Goal: Transaction & Acquisition: Purchase product/service

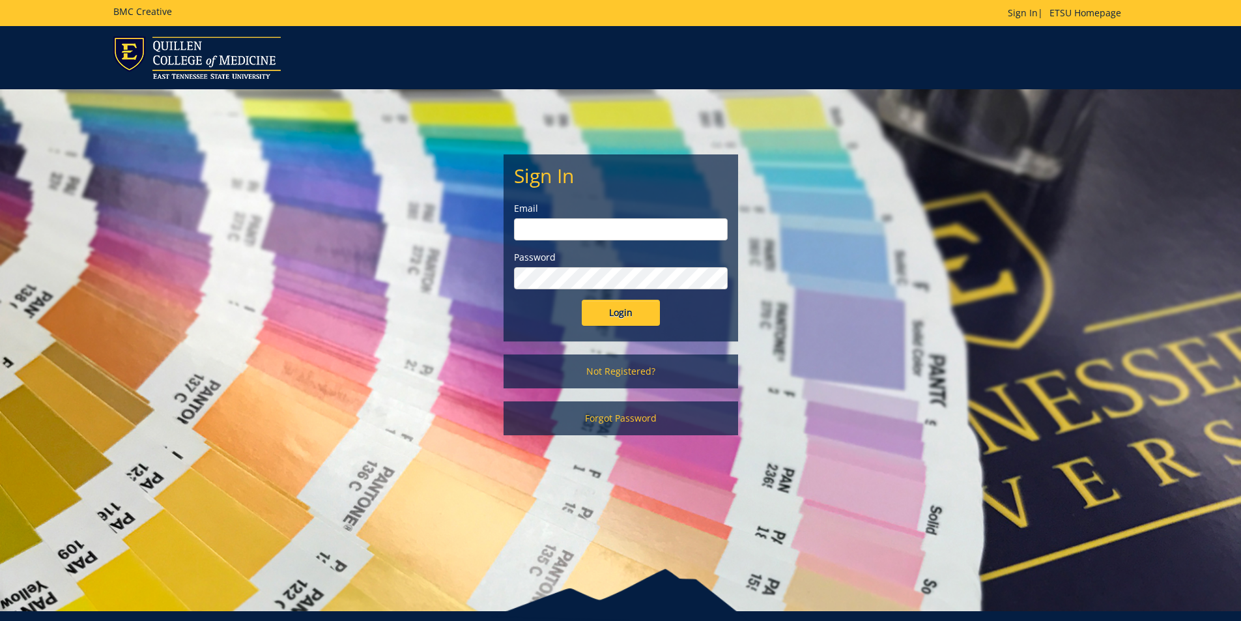
type input "goepel@etsu.edu"
click at [610, 321] on input "Login" at bounding box center [621, 313] width 78 height 26
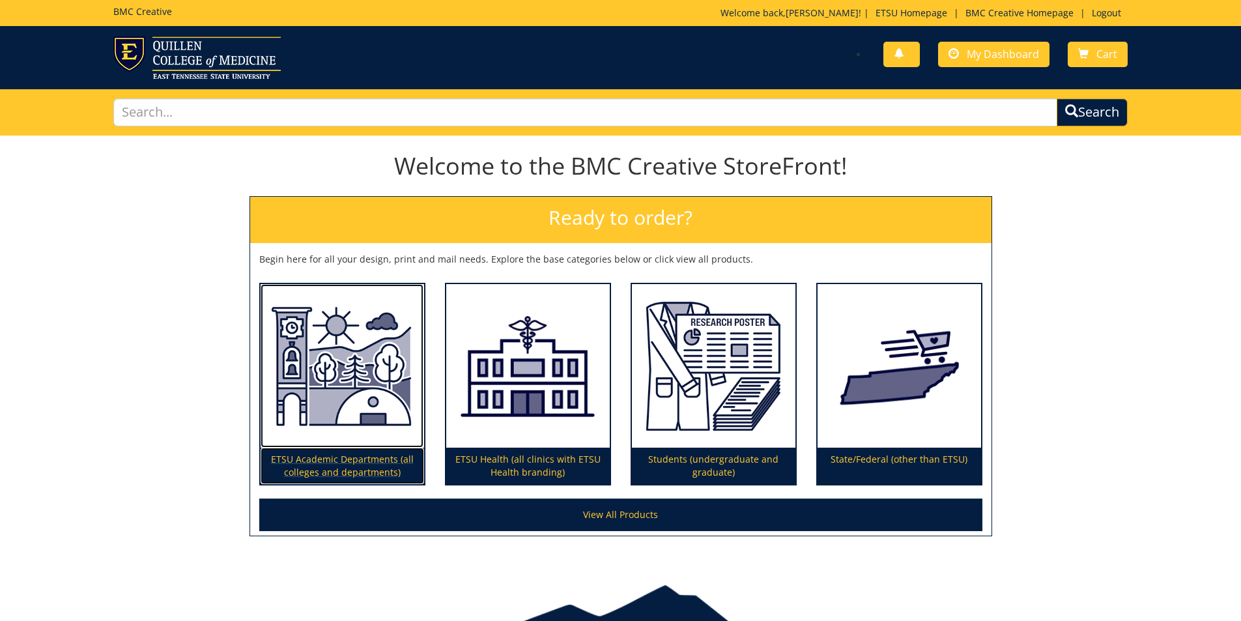
click at [385, 378] on img at bounding box center [341, 366] width 163 height 164
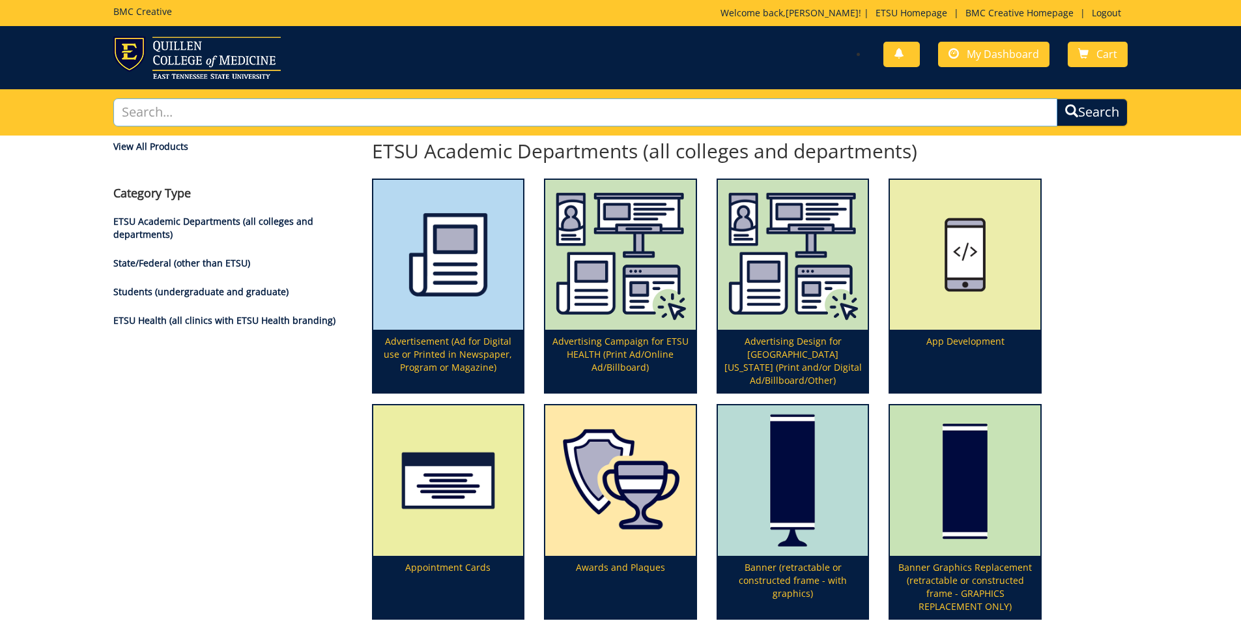
click at [328, 107] on input "text" at bounding box center [585, 112] width 944 height 28
type input "portrait"
click at [1056, 98] on button "Search" at bounding box center [1091, 112] width 71 height 28
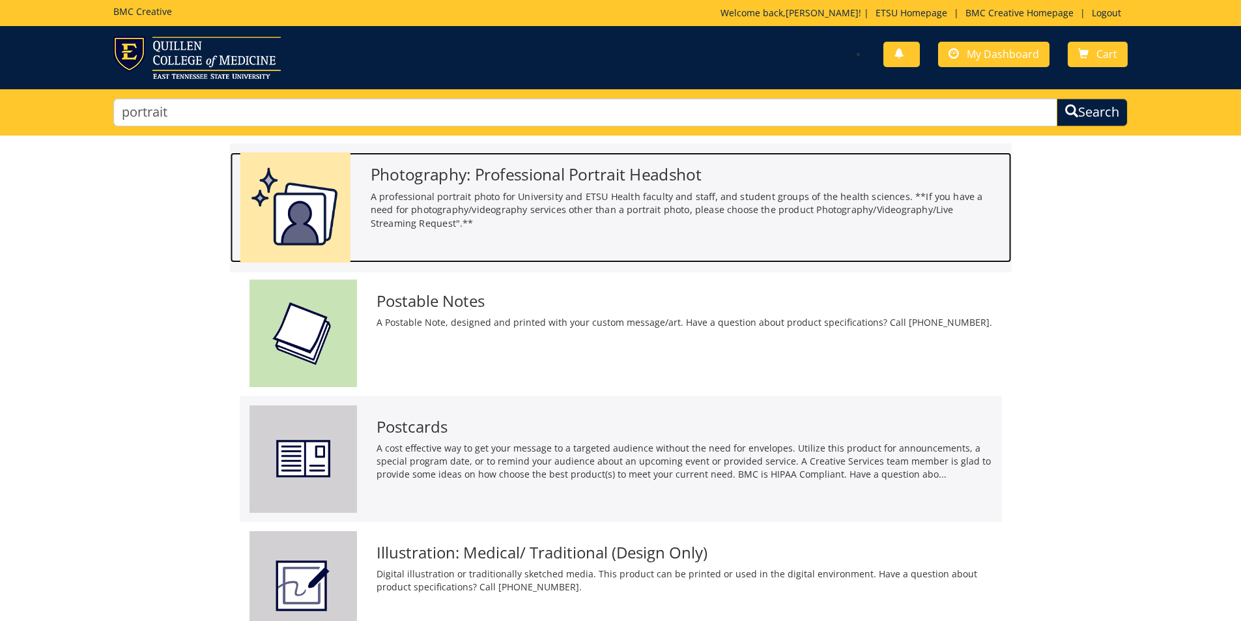
click at [482, 182] on h3 "Photography: Professional Portrait Headshot" at bounding box center [685, 174] width 631 height 18
click at [611, 178] on h3 "Photography: Professional Portrait Headshot" at bounding box center [685, 174] width 631 height 18
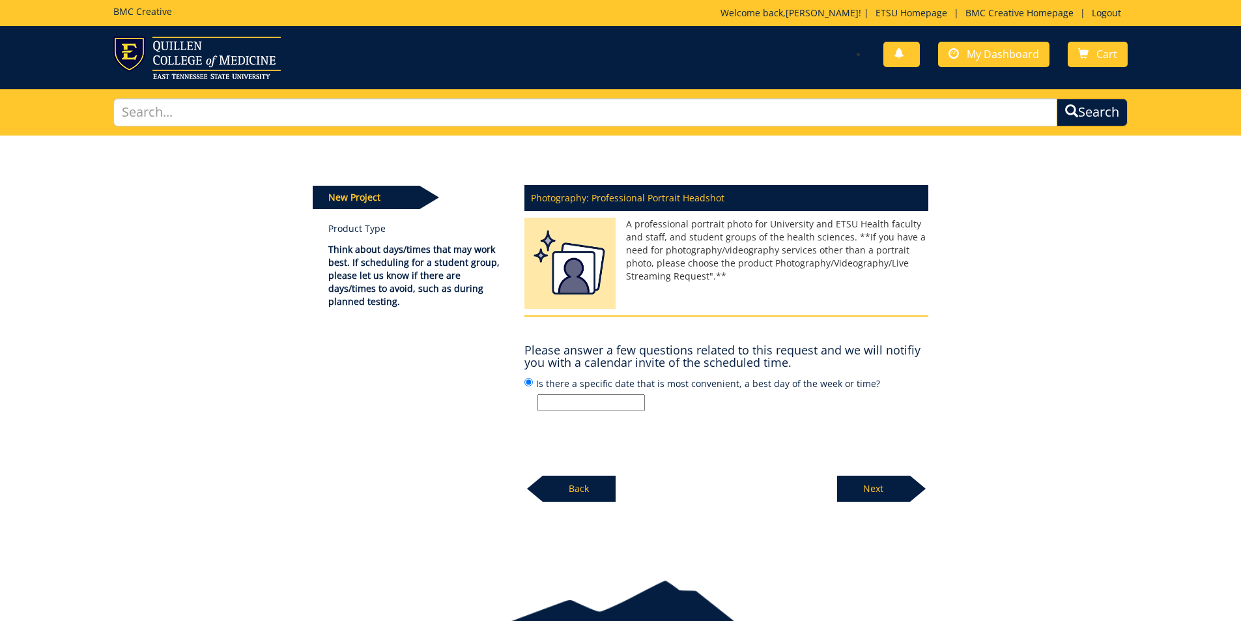
click at [863, 484] on p "Next" at bounding box center [873, 488] width 73 height 26
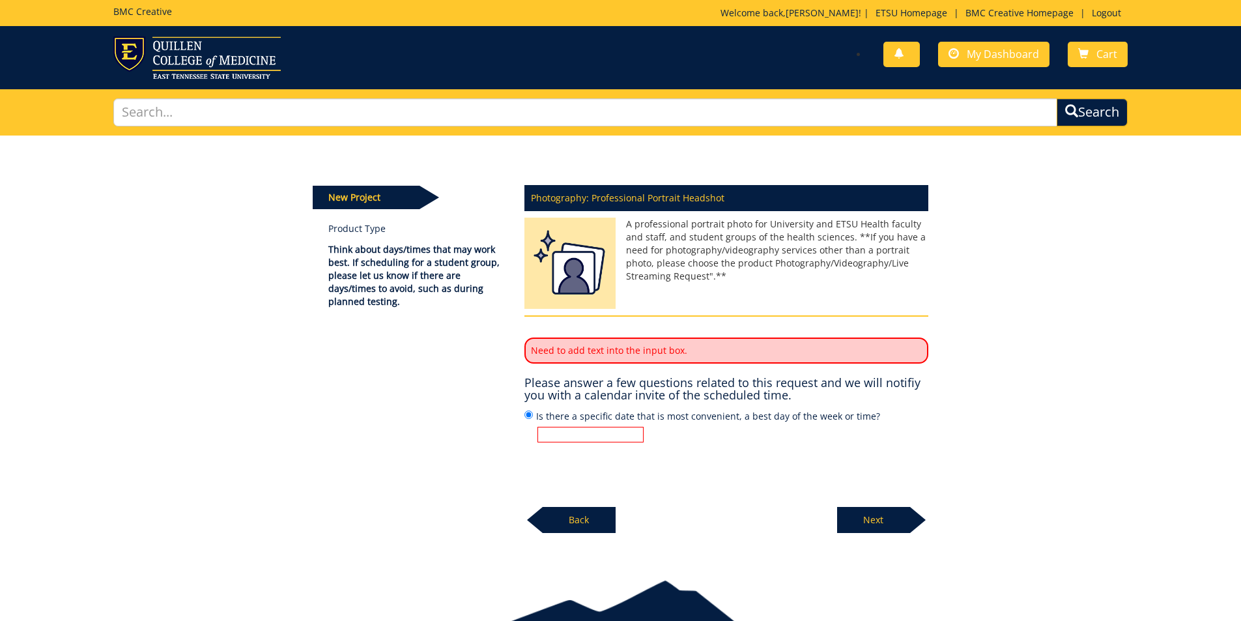
click at [585, 435] on input "Is there a specific date that is most convenient, a best day of the week or tim…" at bounding box center [590, 435] width 106 height 16
type input "1"
click at [876, 510] on p "Next" at bounding box center [873, 520] width 73 height 26
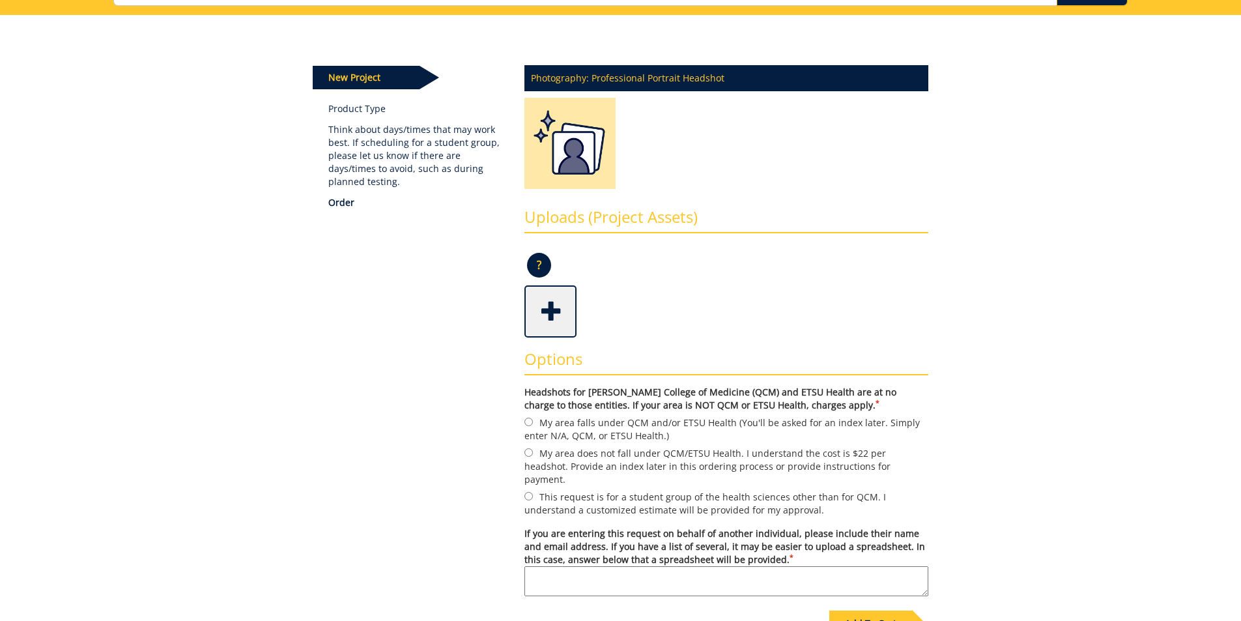
scroll to position [119, 0]
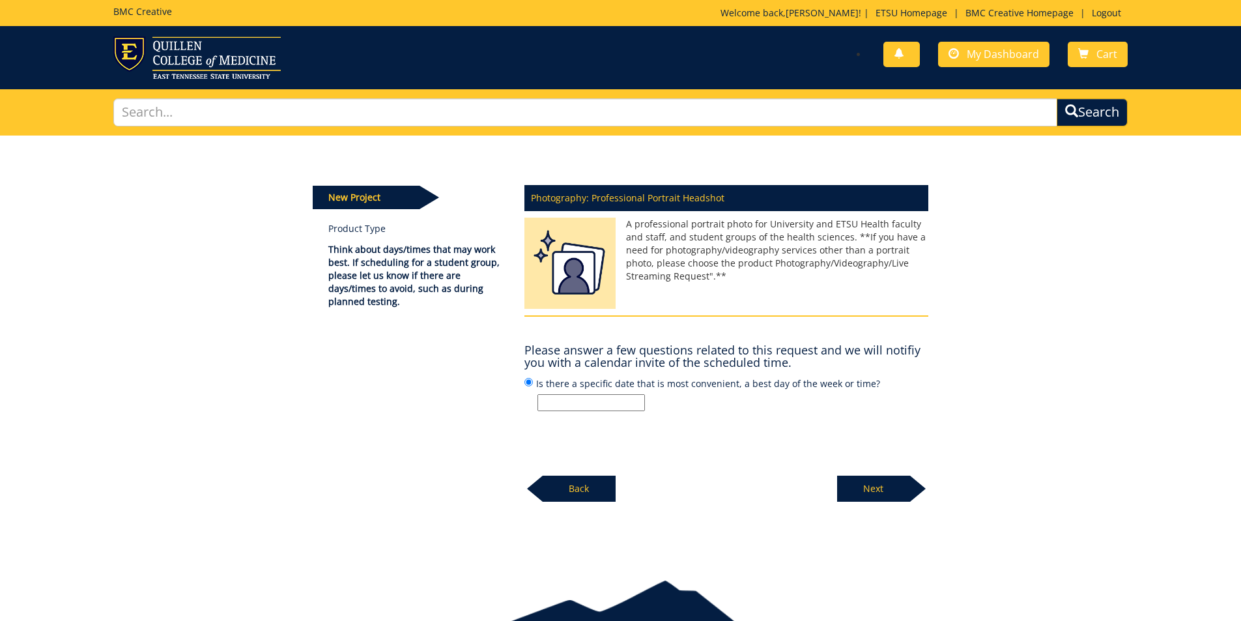
click at [868, 488] on p "Next" at bounding box center [873, 488] width 73 height 26
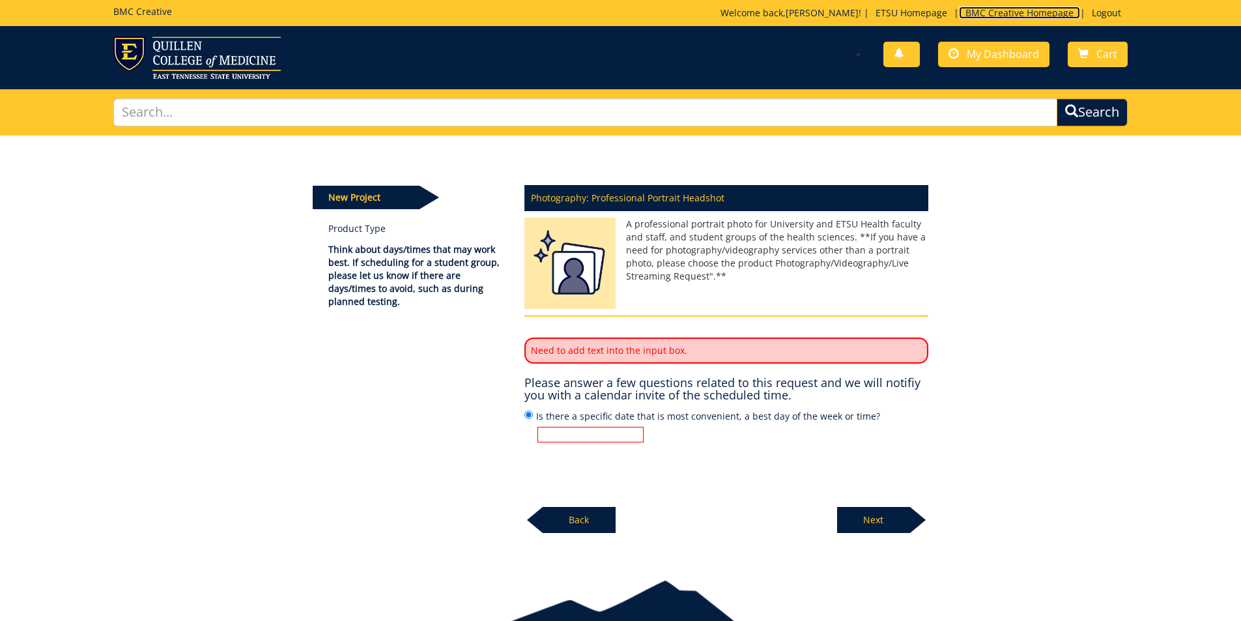
click at [1015, 10] on link "BMC Creative Homepage" at bounding box center [1019, 13] width 121 height 12
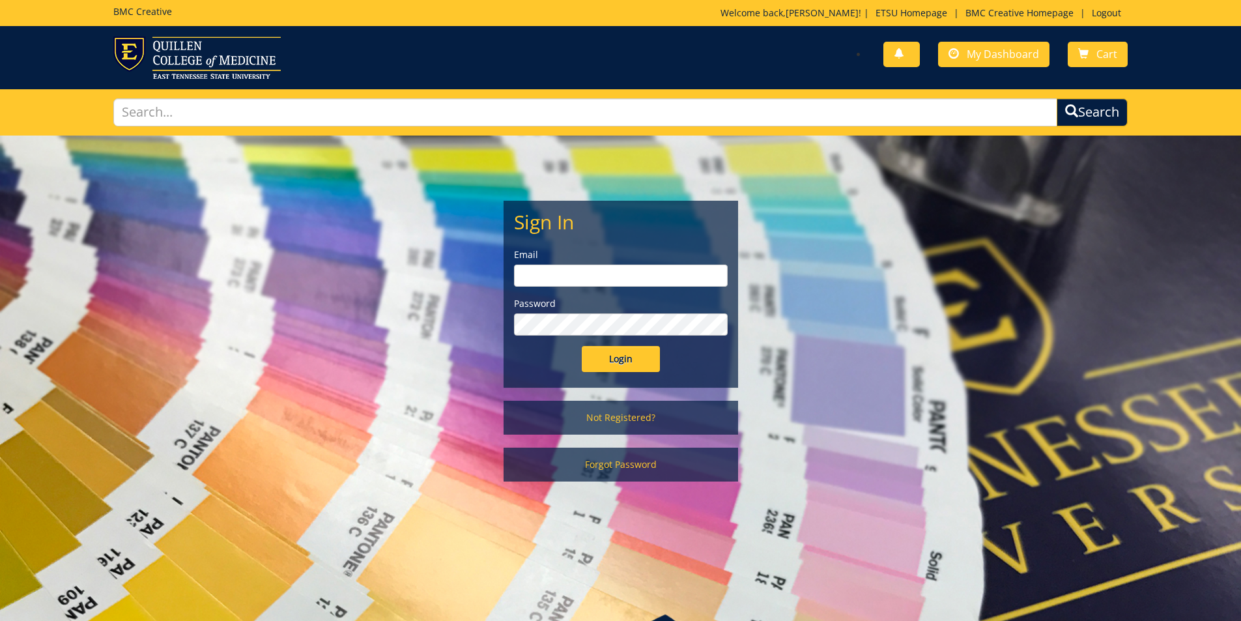
type input "[PERSON_NAME][EMAIL_ADDRESS][DOMAIN_NAME]"
click at [624, 344] on form "Sign In Email [PERSON_NAME][EMAIL_ADDRESS][DOMAIN_NAME] Password Login" at bounding box center [621, 291] width 214 height 161
click at [627, 371] on input "Login" at bounding box center [621, 359] width 78 height 26
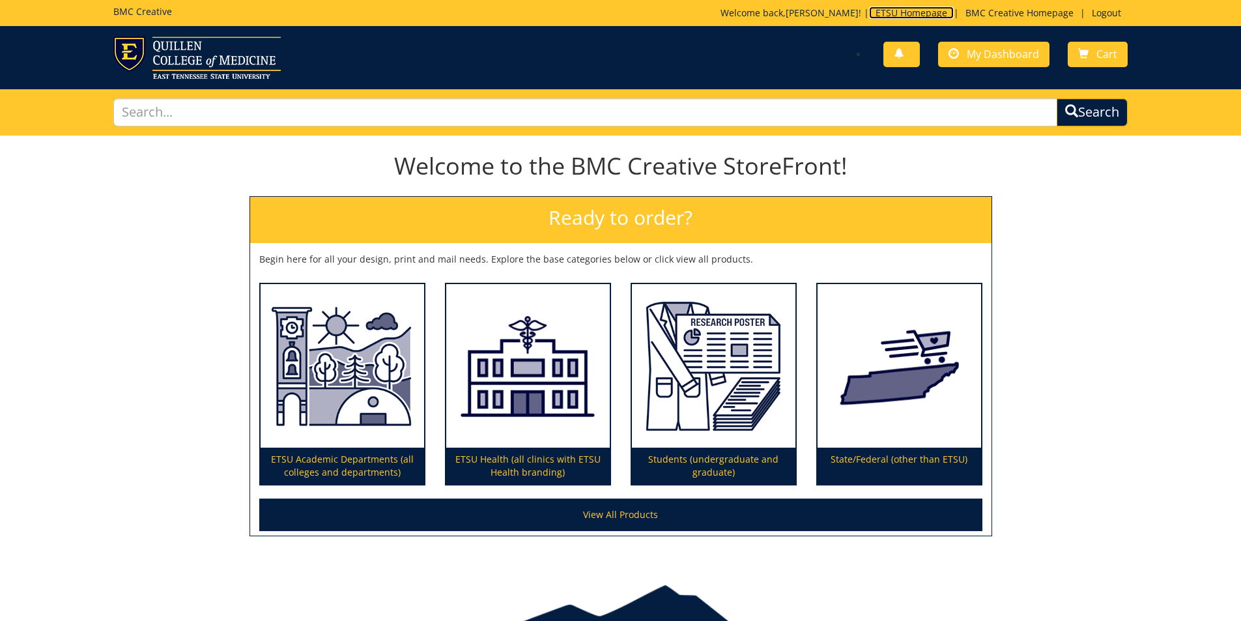
click at [912, 17] on link "ETSU Homepage" at bounding box center [911, 13] width 85 height 12
